Goal: Task Accomplishment & Management: Use online tool/utility

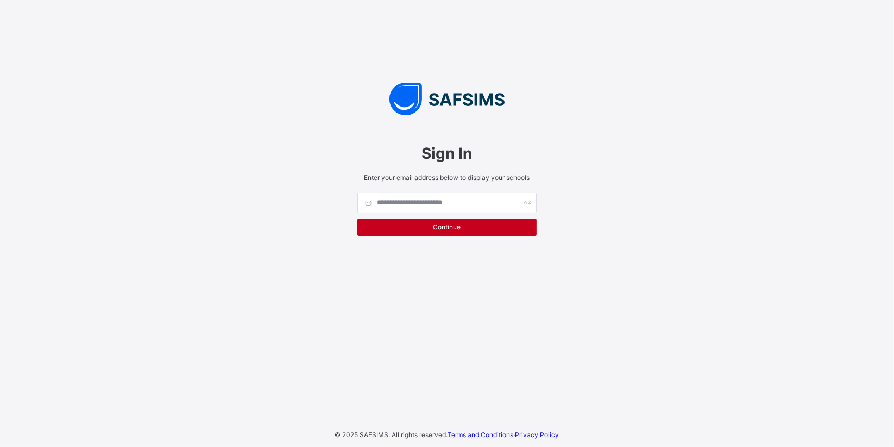
click at [449, 223] on span "Continue" at bounding box center [447, 227] width 163 height 8
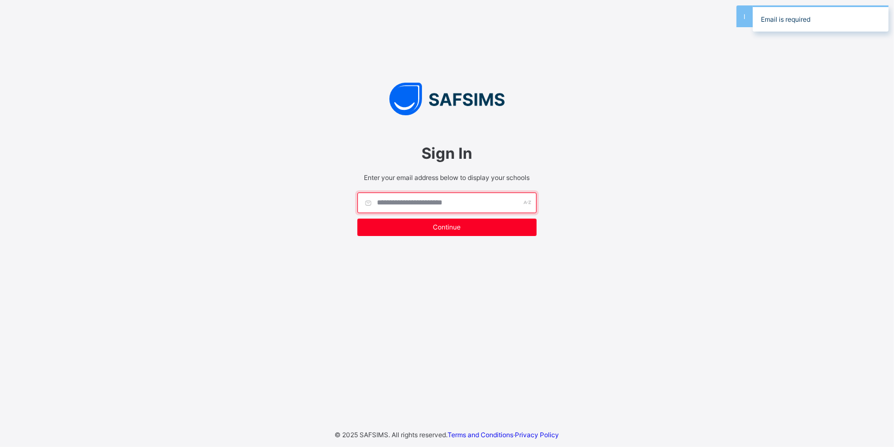
click at [448, 206] on input "text" at bounding box center [446, 202] width 179 height 21
type input "**********"
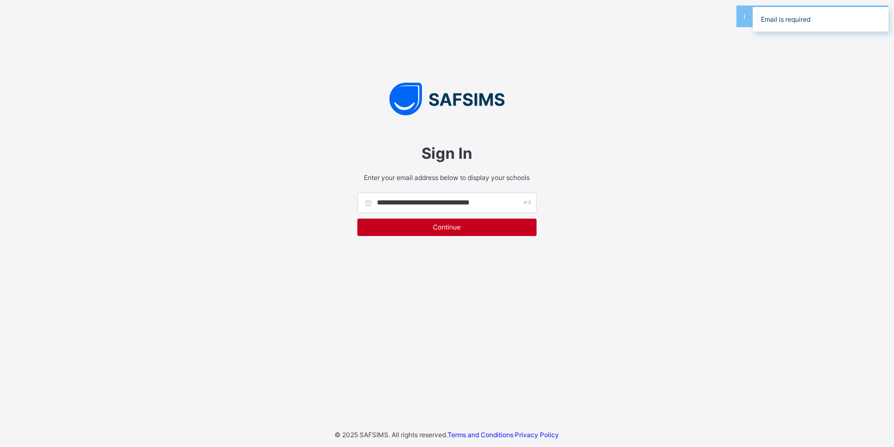
click at [403, 230] on div "Continue" at bounding box center [446, 226] width 179 height 17
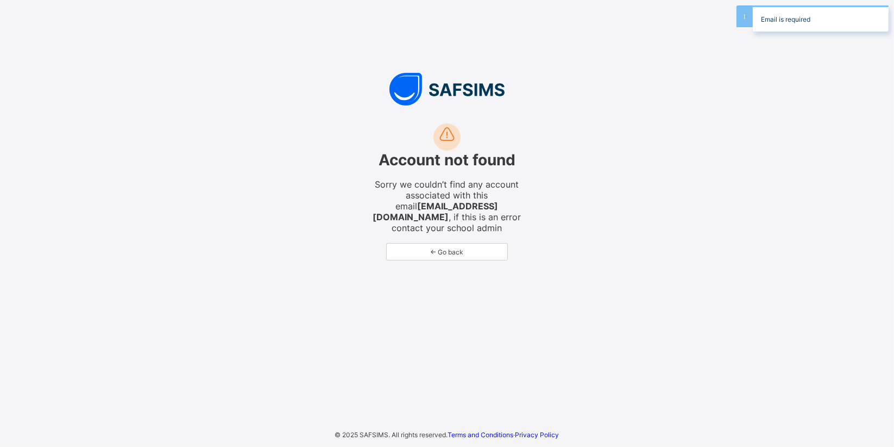
click at [464, 248] on span "← Go back" at bounding box center [447, 252] width 104 height 8
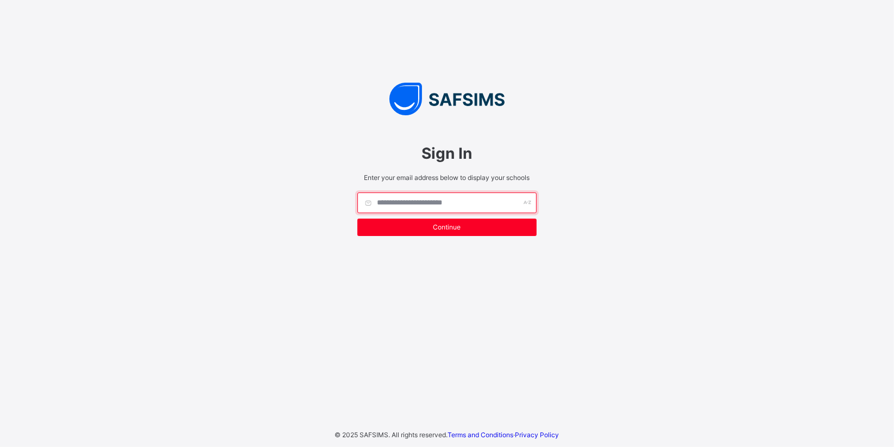
click at [441, 205] on input "text" at bounding box center [446, 202] width 179 height 21
type input "**********"
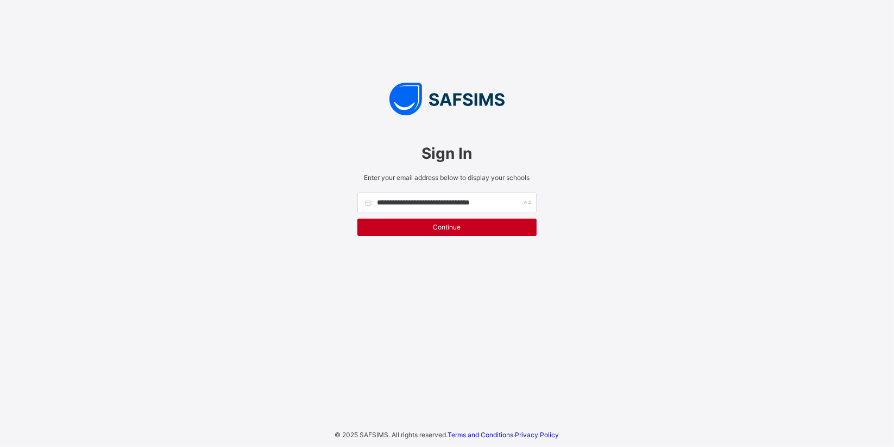
click at [417, 230] on span "Continue" at bounding box center [447, 227] width 163 height 8
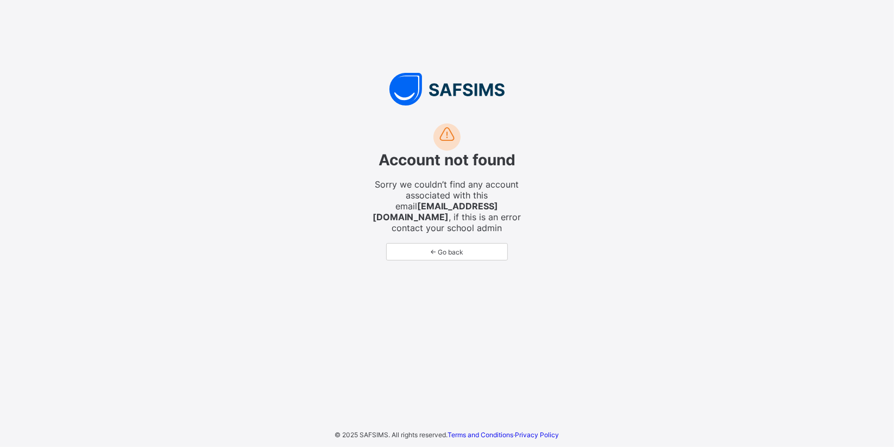
click at [443, 248] on span "← Go back" at bounding box center [447, 252] width 104 height 8
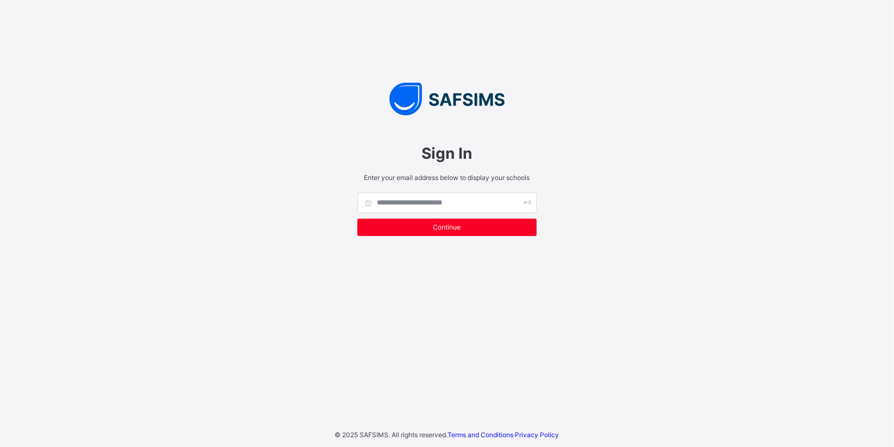
click at [664, 429] on div "Sign In Enter your email address below to display your schools Continue © 2025 …" at bounding box center [447, 223] width 894 height 447
click at [412, 203] on input "text" at bounding box center [446, 202] width 179 height 21
type input "**********"
click at [405, 238] on div "**********" at bounding box center [447, 187] width 201 height 130
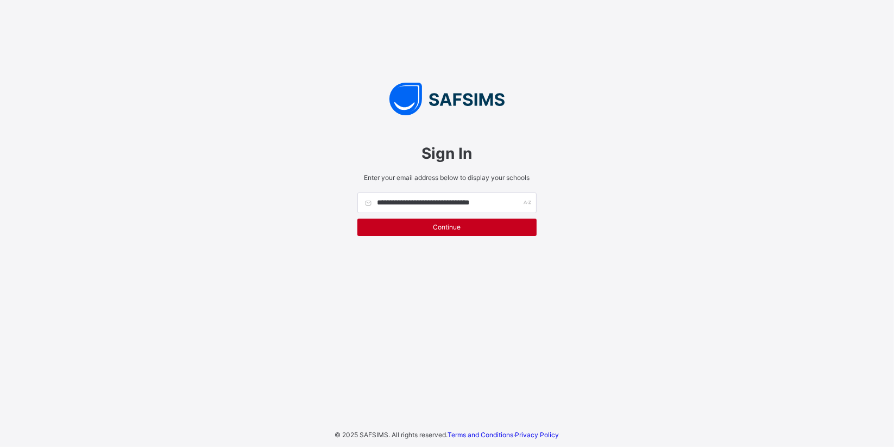
click at [401, 230] on span "Continue" at bounding box center [447, 227] width 163 height 8
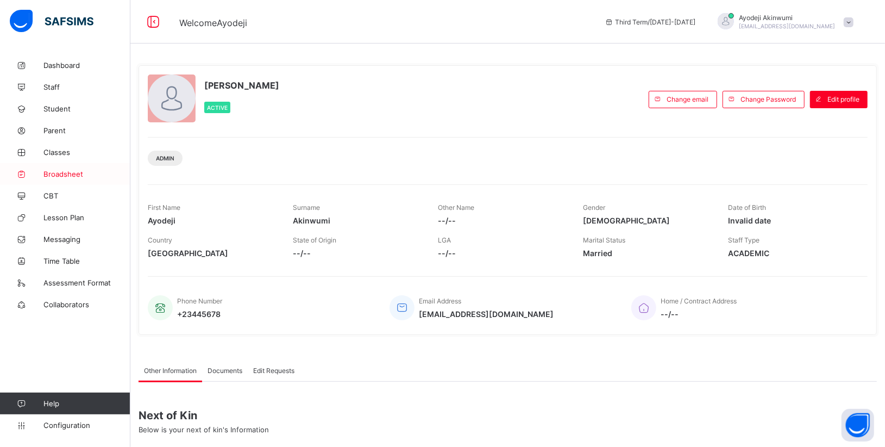
click at [59, 179] on link "Broadsheet" at bounding box center [65, 174] width 130 height 22
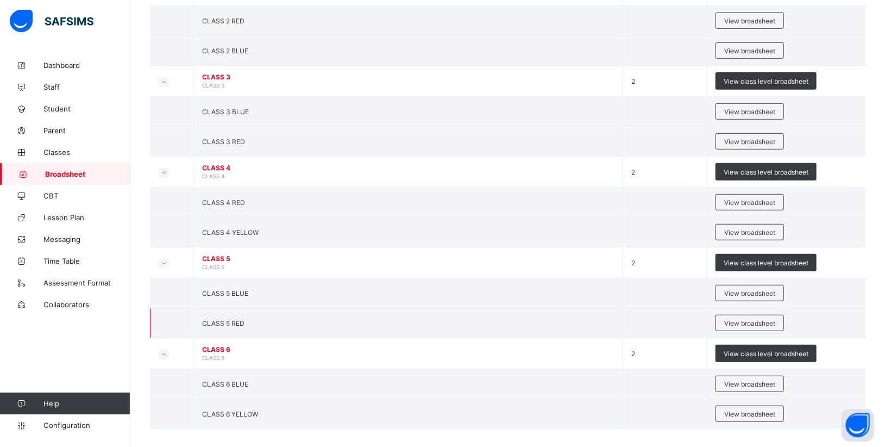
scroll to position [486, 0]
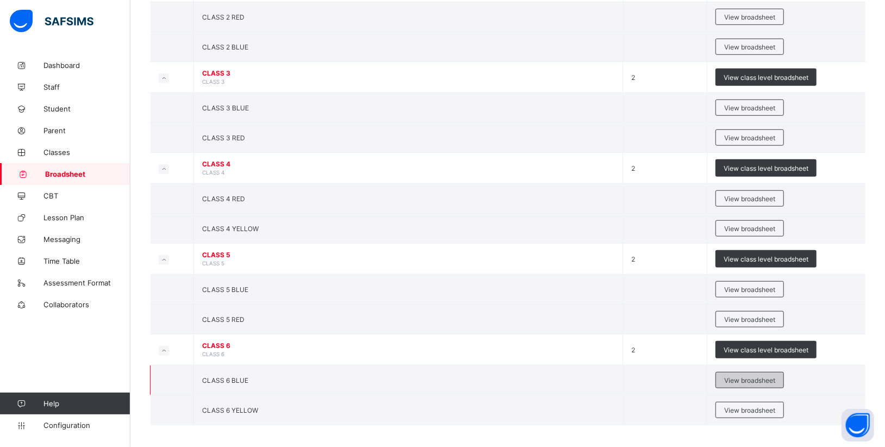
click at [749, 378] on div "View broadsheet" at bounding box center [750, 380] width 68 height 16
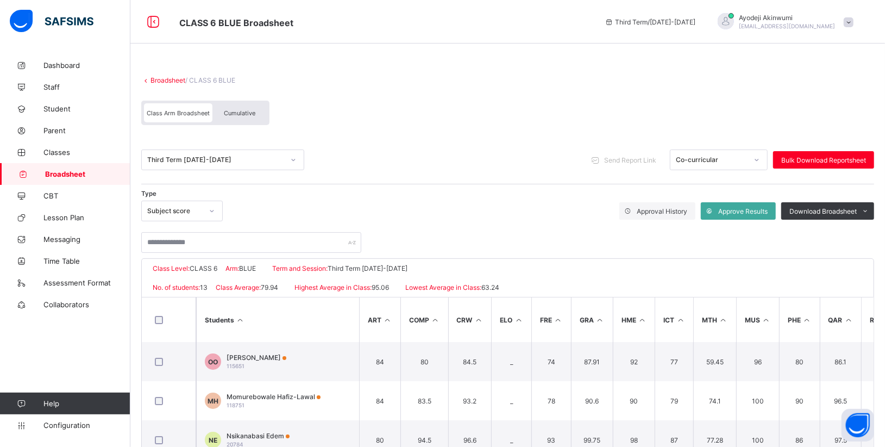
click at [232, 117] on div "Cumulative" at bounding box center [239, 112] width 54 height 19
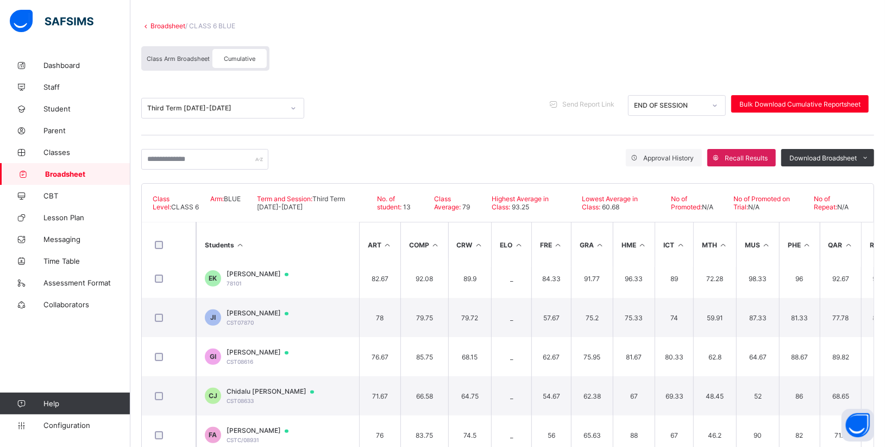
scroll to position [121, 0]
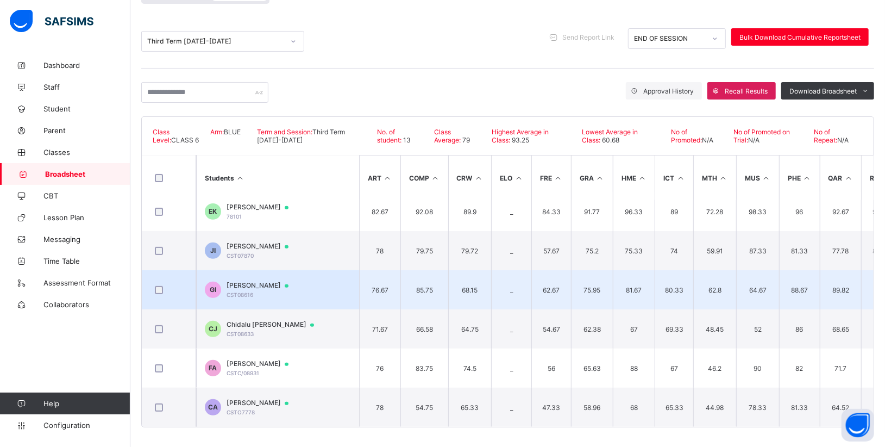
click at [261, 284] on span "Gabriel Ikunnah" at bounding box center [263, 285] width 72 height 9
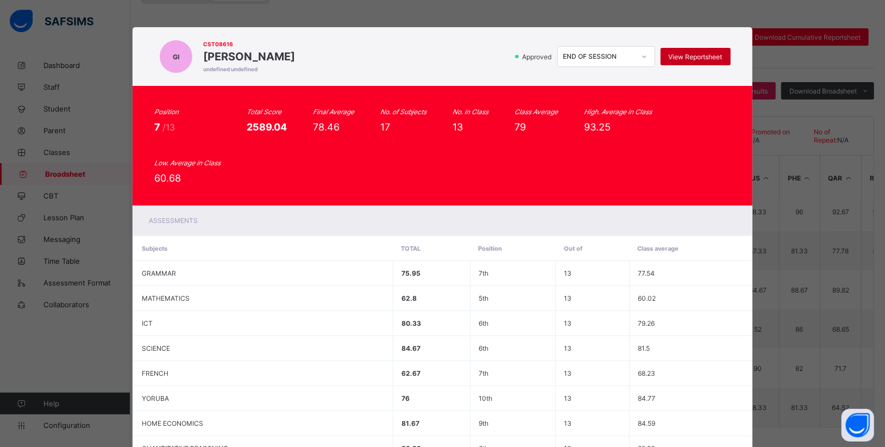
click at [687, 53] on span "View Reportsheet" at bounding box center [696, 57] width 54 height 8
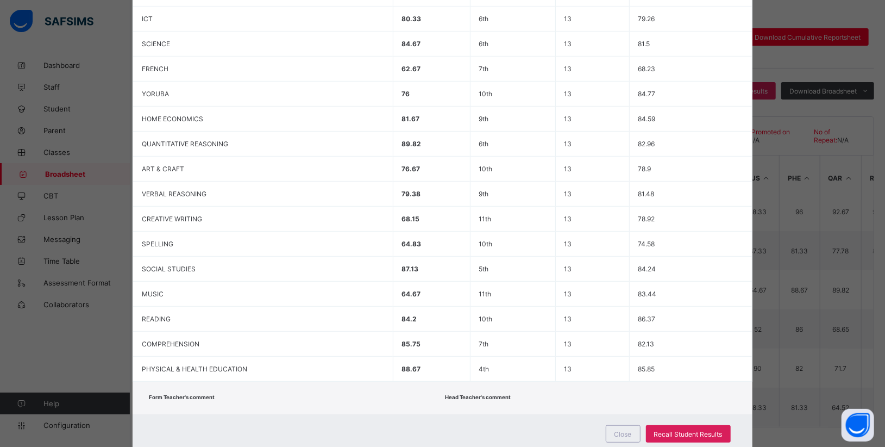
scroll to position [329, 0]
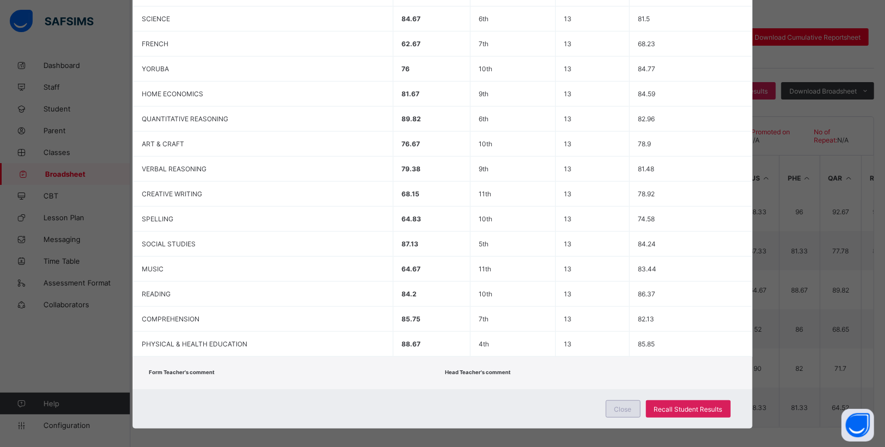
click at [615, 405] on span "Close" at bounding box center [622, 409] width 17 height 8
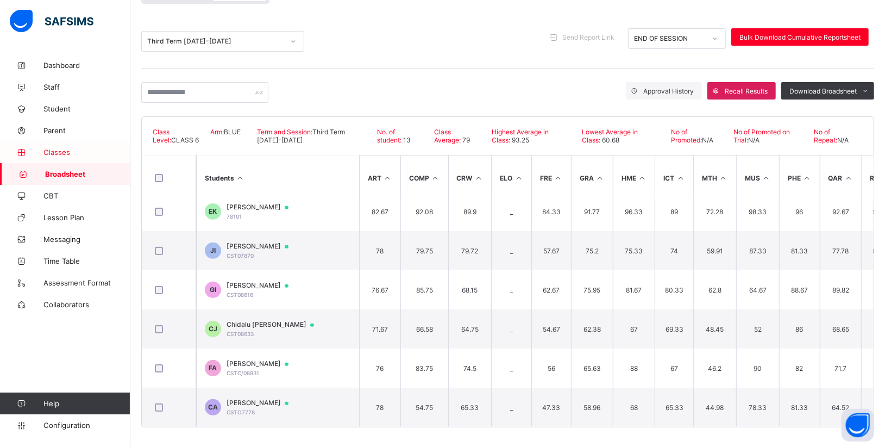
click at [66, 151] on span "Classes" at bounding box center [86, 152] width 87 height 9
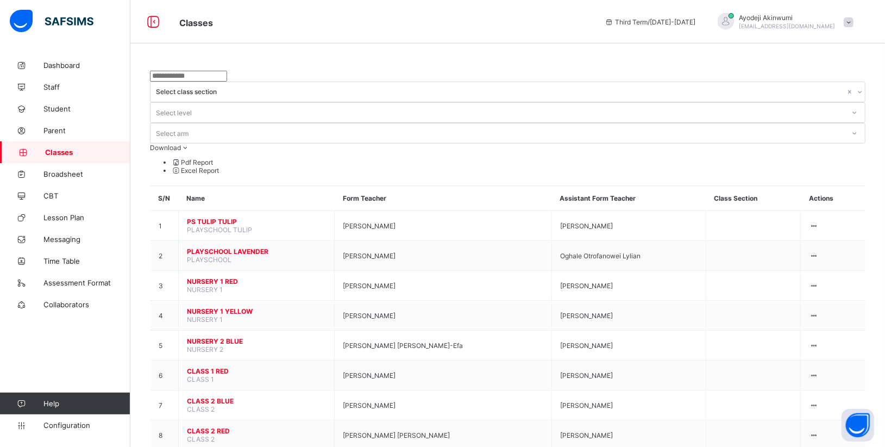
scroll to position [171, 0]
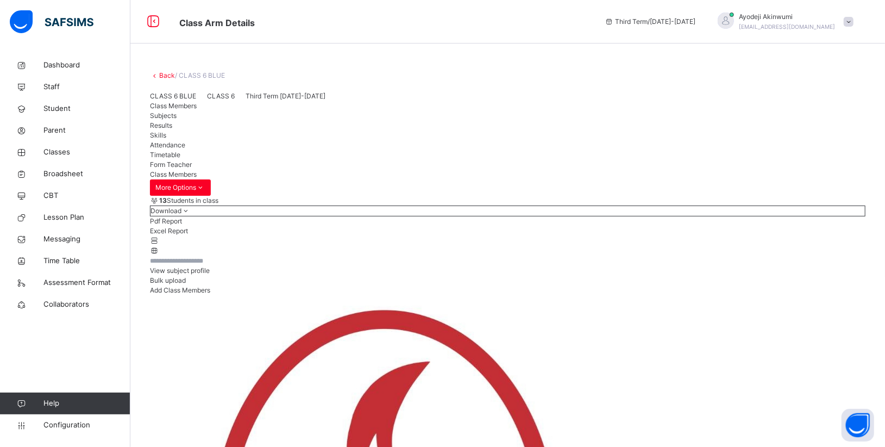
click at [177, 120] on span "Subjects" at bounding box center [163, 115] width 27 height 8
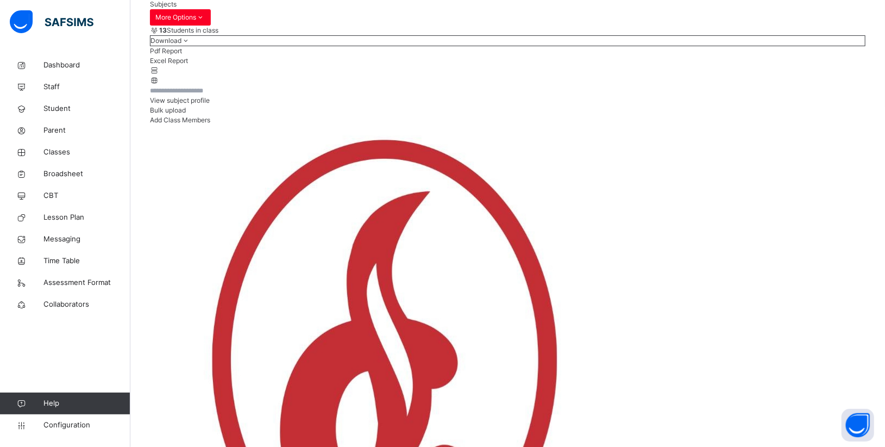
scroll to position [181, 0]
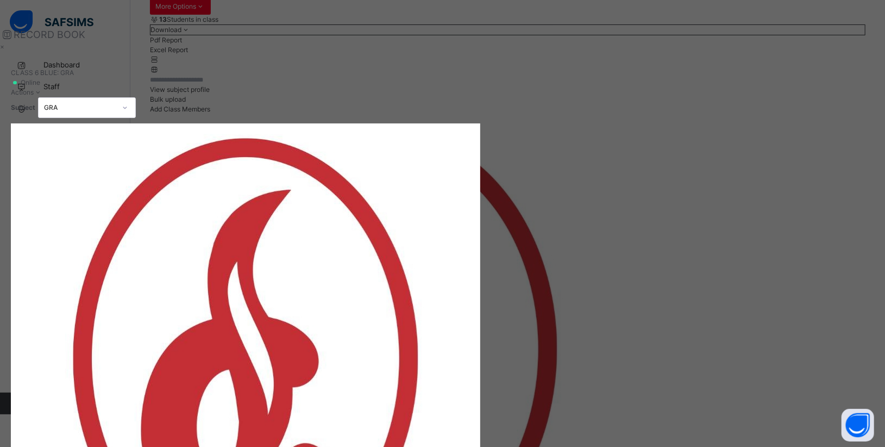
drag, startPoint x: 698, startPoint y: 365, endPoint x: 893, endPoint y: 364, distance: 195.0
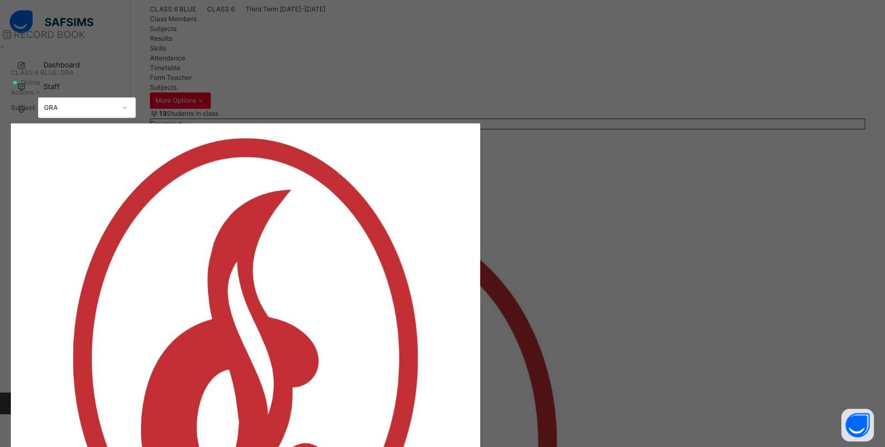
scroll to position [60, 0]
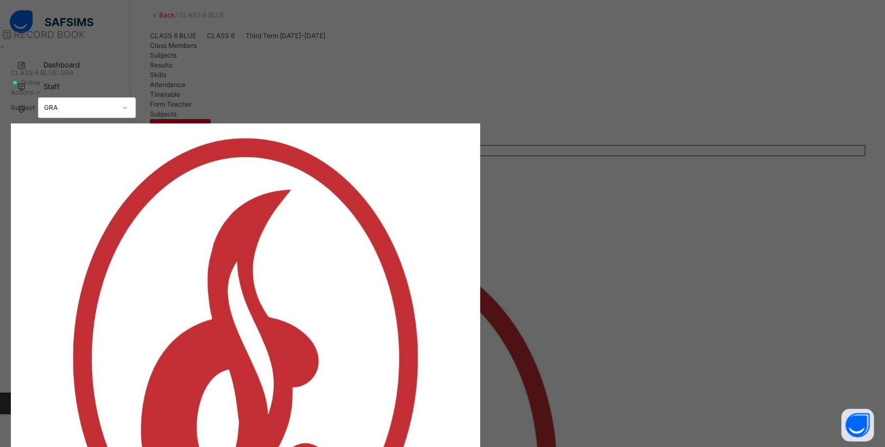
click at [116, 103] on div "GRA" at bounding box center [80, 108] width 72 height 10
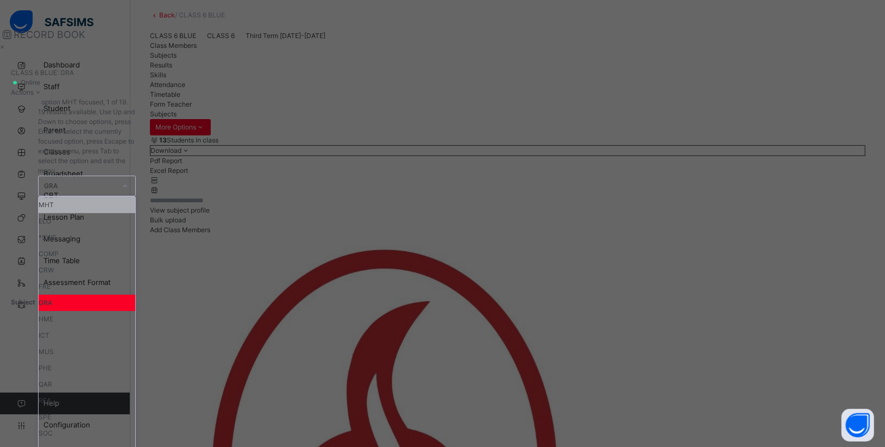
scroll to position [0, 0]
click at [135, 246] on div "COMP" at bounding box center [87, 254] width 97 height 16
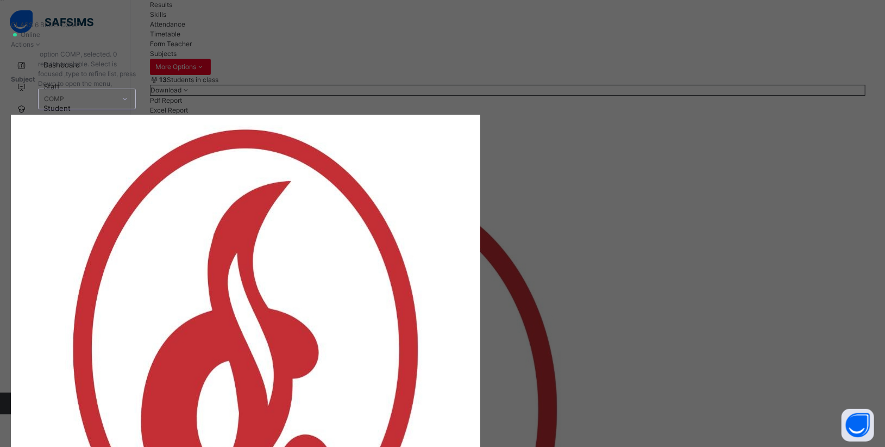
scroll to position [117, 0]
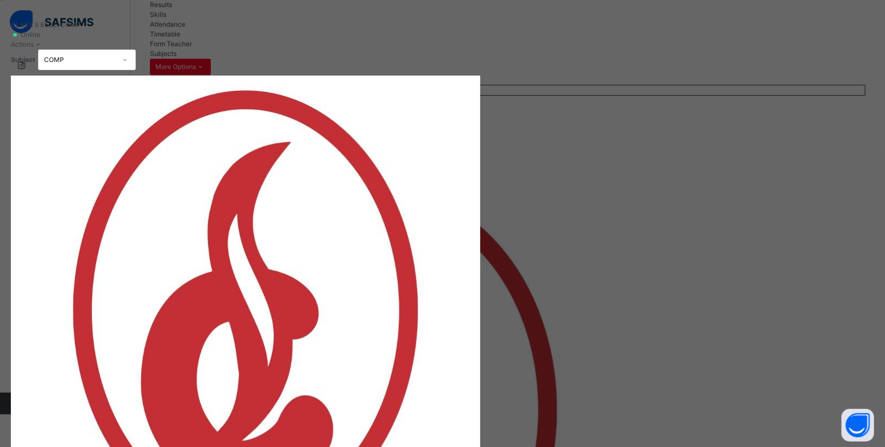
paste input "**********"
type input "**********"
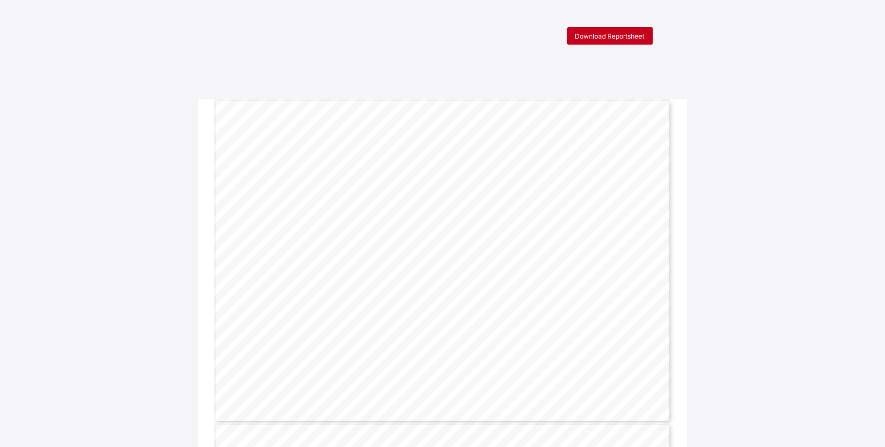
click at [606, 36] on span "Download Reportsheet" at bounding box center [610, 36] width 70 height 8
